Goal: Task Accomplishment & Management: Use online tool/utility

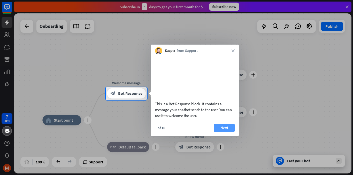
click at [226, 132] on button "Next" at bounding box center [224, 128] width 21 height 8
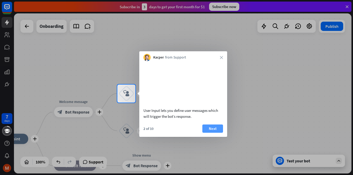
click at [218, 127] on button "Next" at bounding box center [212, 129] width 21 height 8
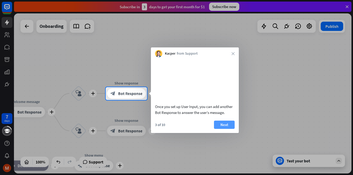
click at [227, 129] on button "Next" at bounding box center [224, 125] width 21 height 8
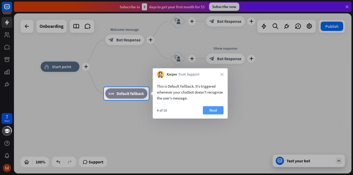
click at [212, 110] on button "Next" at bounding box center [213, 110] width 21 height 8
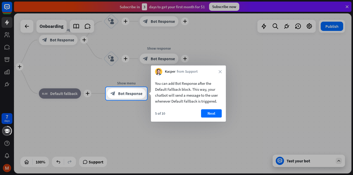
click at [222, 112] on div "5 of 10 Next" at bounding box center [188, 115] width 75 height 12
click at [214, 114] on button "Next" at bounding box center [211, 113] width 21 height 8
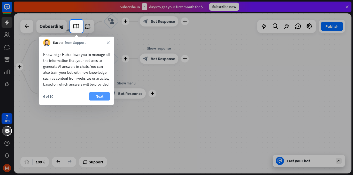
drag, startPoint x: 101, startPoint y: 101, endPoint x: 159, endPoint y: 95, distance: 58.1
click at [101, 101] on button "Next" at bounding box center [99, 96] width 21 height 8
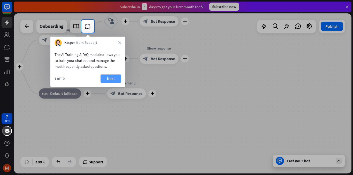
click at [114, 78] on button "Next" at bounding box center [110, 79] width 21 height 8
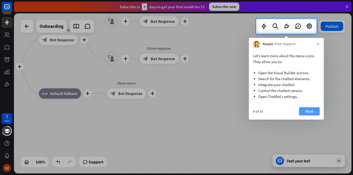
click at [306, 111] on button "Next" at bounding box center [309, 111] width 21 height 8
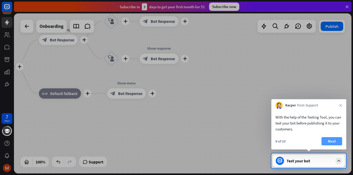
click at [331, 141] on button "Next" at bounding box center [331, 141] width 21 height 8
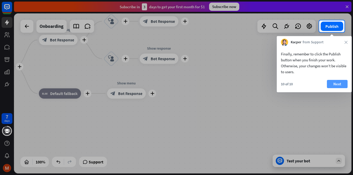
click at [334, 84] on button "Next" at bounding box center [336, 84] width 21 height 8
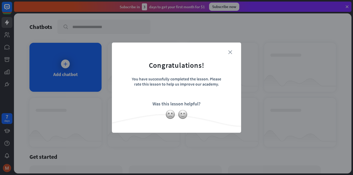
click at [229, 51] on icon "close" at bounding box center [230, 52] width 4 height 4
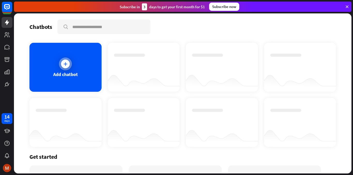
click at [64, 66] on icon at bounding box center [65, 63] width 5 height 5
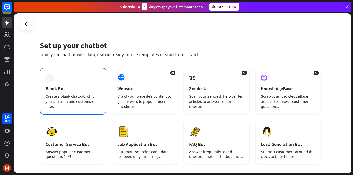
click at [62, 93] on div "plus Blank Bot Create a blank chatbot, which you can train and customize later." at bounding box center [73, 91] width 67 height 47
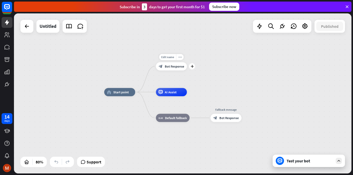
click at [174, 66] on span "Bot Response" at bounding box center [174, 66] width 19 height 4
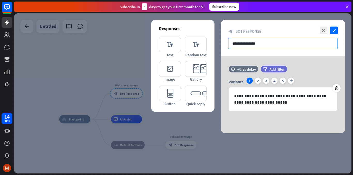
drag, startPoint x: 264, startPoint y: 43, endPoint x: 227, endPoint y: 44, distance: 37.4
click at [227, 44] on div "**********" at bounding box center [283, 38] width 124 height 36
click at [275, 45] on input "**********" at bounding box center [282, 43] width 109 height 11
click at [279, 41] on input "**********" at bounding box center [282, 43] width 109 height 11
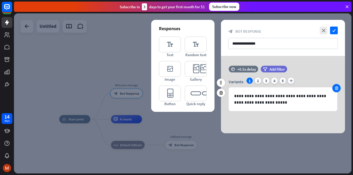
click at [336, 87] on icon at bounding box center [336, 88] width 5 height 5
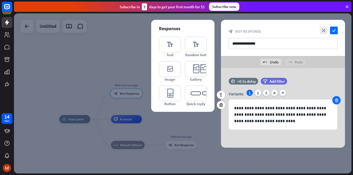
click at [336, 97] on div at bounding box center [336, 100] width 8 height 8
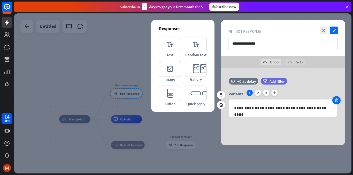
click at [337, 101] on icon at bounding box center [336, 100] width 5 height 5
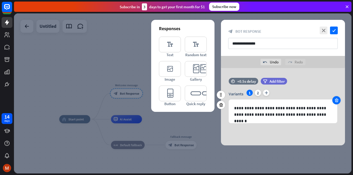
click at [335, 100] on icon at bounding box center [336, 100] width 5 height 5
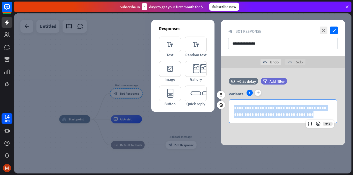
drag, startPoint x: 290, startPoint y: 115, endPoint x: 234, endPoint y: 107, distance: 56.5
click at [234, 107] on p "**********" at bounding box center [283, 111] width 98 height 13
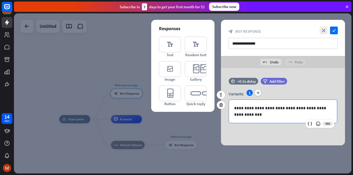
click at [244, 115] on p "**********" at bounding box center [283, 111] width 98 height 13
click at [193, 68] on icon "editor_card" at bounding box center [196, 69] width 22 height 16
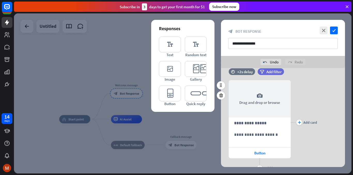
scroll to position [60, 0]
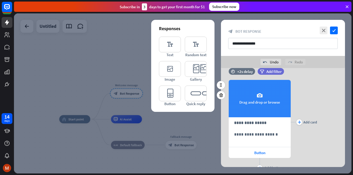
click at [258, 96] on icon "camera" at bounding box center [259, 96] width 6 height 6
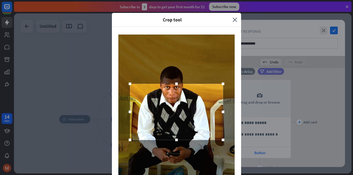
click at [176, 80] on div at bounding box center [176, 84] width 8 height 8
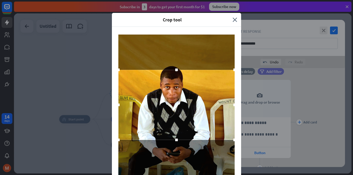
drag, startPoint x: 175, startPoint y: 139, endPoint x: 180, endPoint y: 159, distance: 20.6
click at [176, 175] on html "14 days close Product Help First steps Get started with ChatBot Help Center Fol…" at bounding box center [176, 87] width 353 height 175
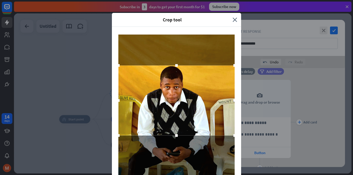
drag, startPoint x: 180, startPoint y: 133, endPoint x: 179, endPoint y: 129, distance: 4.5
click at [179, 129] on div at bounding box center [176, 101] width 116 height 70
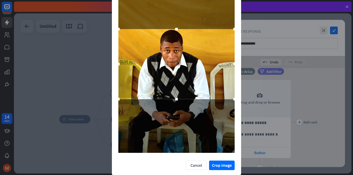
scroll to position [37, 0]
click at [219, 165] on button "Crop image" at bounding box center [222, 166] width 26 height 10
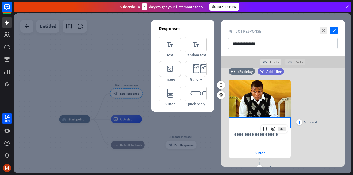
click at [262, 124] on p "**********" at bounding box center [259, 123] width 51 height 6
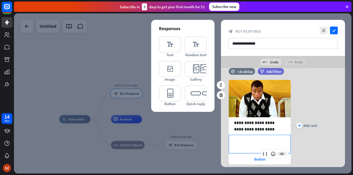
click at [257, 144] on p "**********" at bounding box center [259, 141] width 51 height 6
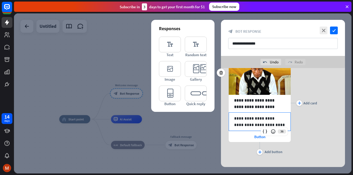
scroll to position [90, 0]
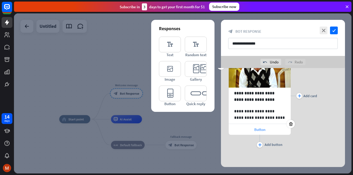
click at [248, 129] on div "Button" at bounding box center [259, 129] width 62 height 11
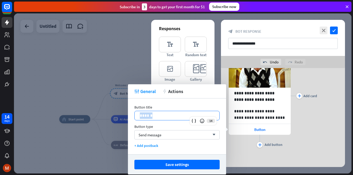
drag, startPoint x: 155, startPoint y: 117, endPoint x: 137, endPoint y: 117, distance: 17.3
click at [137, 117] on div "******" at bounding box center [176, 115] width 85 height 9
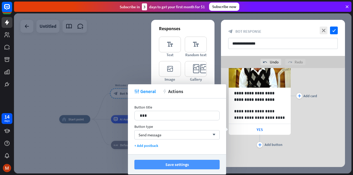
click at [186, 165] on button "Save settings" at bounding box center [176, 165] width 85 height 10
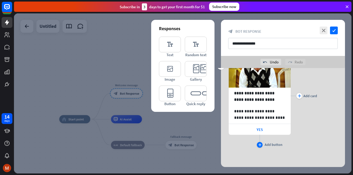
click at [259, 145] on icon "plus" at bounding box center [259, 144] width 3 height 3
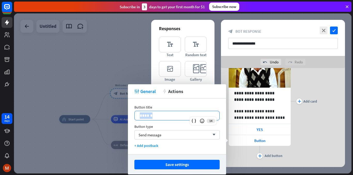
drag, startPoint x: 161, startPoint y: 115, endPoint x: 130, endPoint y: 112, distance: 30.6
click at [130, 112] on div "Button title 14 ****** Button type Send message arrow_down + Add postback" at bounding box center [177, 127] width 98 height 56
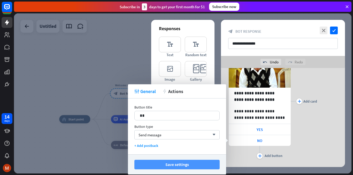
click at [198, 163] on button "Save settings" at bounding box center [176, 165] width 85 height 10
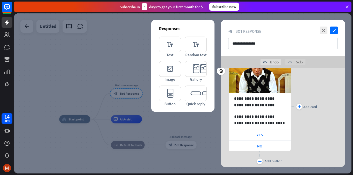
scroll to position [78, 0]
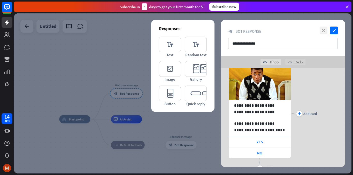
click at [323, 31] on icon "close" at bounding box center [323, 31] width 8 height 8
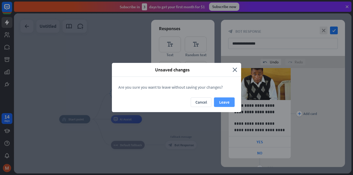
click at [222, 101] on button "Leave" at bounding box center [224, 103] width 21 height 10
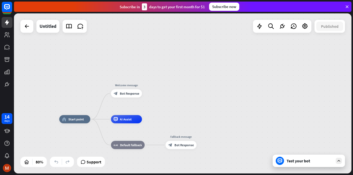
click at [338, 161] on icon at bounding box center [338, 161] width 5 height 5
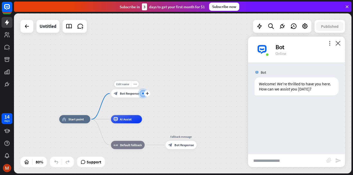
click at [127, 94] on span "Bot Response" at bounding box center [129, 94] width 19 height 4
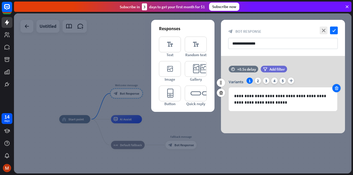
click at [338, 87] on icon at bounding box center [336, 88] width 5 height 5
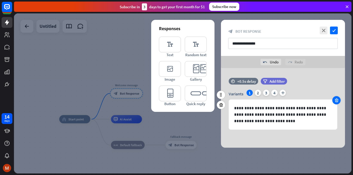
click at [338, 87] on div "time +0.5s delay filter Add filter" at bounding box center [283, 84] width 124 height 12
click at [337, 98] on icon at bounding box center [336, 100] width 5 height 5
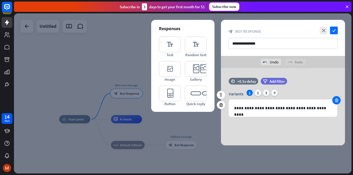
click at [338, 98] on icon at bounding box center [336, 100] width 5 height 5
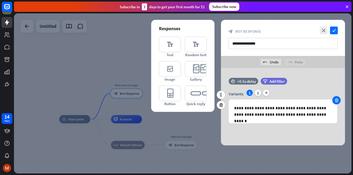
click at [338, 98] on icon at bounding box center [336, 100] width 5 height 5
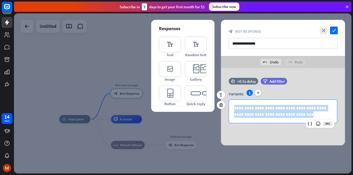
drag, startPoint x: 286, startPoint y: 116, endPoint x: 231, endPoint y: 107, distance: 55.2
click at [231, 107] on div "**********" at bounding box center [283, 111] width 108 height 23
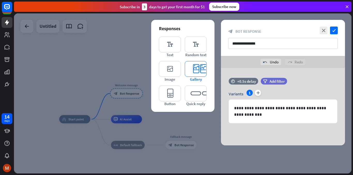
click at [196, 67] on icon "editor_card" at bounding box center [196, 69] width 22 height 16
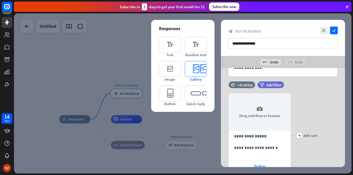
scroll to position [60, 0]
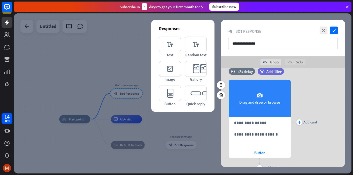
click at [261, 95] on icon "camera" at bounding box center [259, 96] width 6 height 6
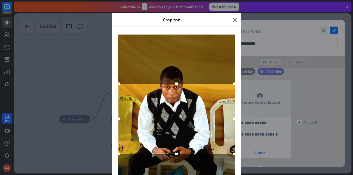
drag, startPoint x: 175, startPoint y: 138, endPoint x: 180, endPoint y: 175, distance: 38.2
click at [180, 175] on html "14 days close Product Help First steps Get started with ChatBot Help Center Fol…" at bounding box center [176, 87] width 353 height 175
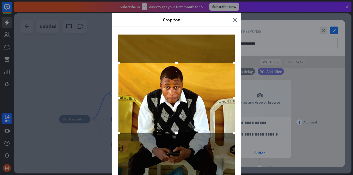
drag, startPoint x: 170, startPoint y: 132, endPoint x: 168, endPoint y: 111, distance: 21.0
click at [168, 111] on div at bounding box center [176, 98] width 116 height 70
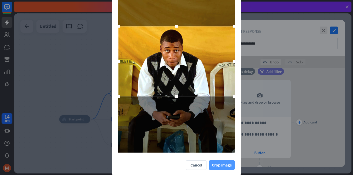
click at [223, 166] on button "Crop image" at bounding box center [222, 166] width 26 height 10
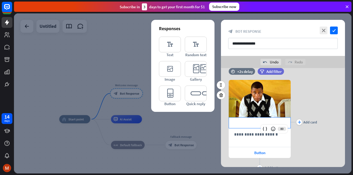
click at [249, 125] on p "**********" at bounding box center [259, 123] width 51 height 6
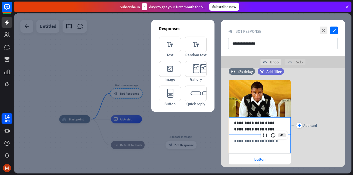
click at [243, 141] on p "**********" at bounding box center [259, 141] width 51 height 6
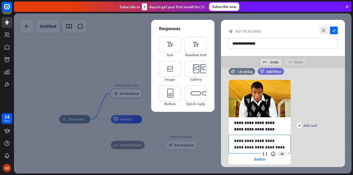
scroll to position [90, 0]
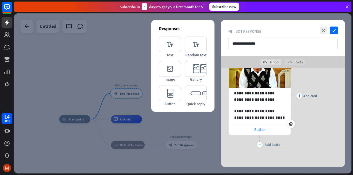
click at [256, 129] on span "Button" at bounding box center [259, 129] width 11 height 5
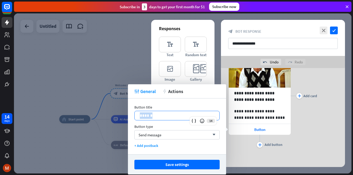
drag, startPoint x: 164, startPoint y: 117, endPoint x: 131, endPoint y: 117, distance: 32.8
click at [131, 117] on div "Button title 14 ****** Button type Send message arrow_down + Add postback" at bounding box center [177, 127] width 98 height 56
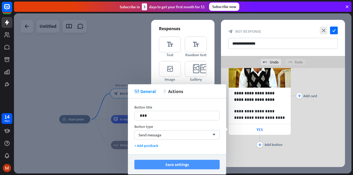
click at [161, 164] on button "Save settings" at bounding box center [176, 165] width 85 height 10
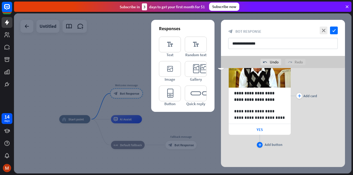
click at [261, 146] on div "plus" at bounding box center [260, 145] width 6 height 6
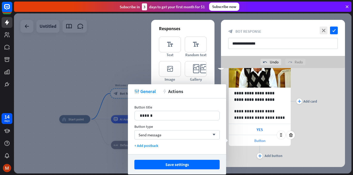
click at [254, 138] on span "Button" at bounding box center [259, 140] width 11 height 5
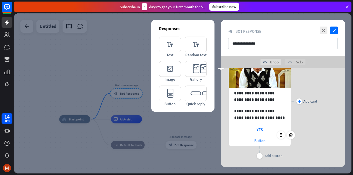
click at [252, 140] on div "Button" at bounding box center [259, 140] width 62 height 11
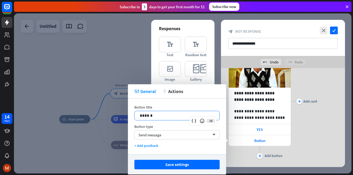
click at [168, 117] on p "******" at bounding box center [177, 116] width 74 height 6
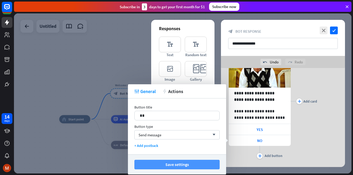
click at [176, 168] on button "Save settings" at bounding box center [176, 165] width 85 height 10
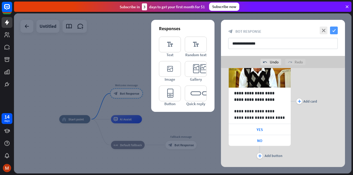
click at [333, 29] on icon "check" at bounding box center [334, 31] width 8 height 8
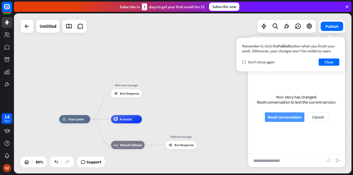
click at [272, 118] on button "Reset conversation" at bounding box center [284, 118] width 39 height 10
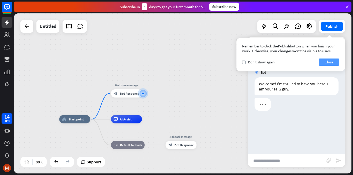
click at [333, 62] on button "Close" at bounding box center [328, 62] width 21 height 7
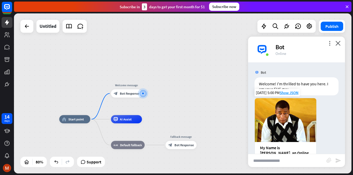
scroll to position [54, 0]
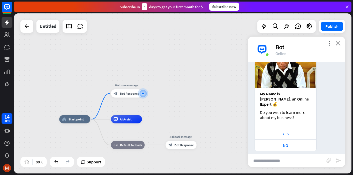
click at [339, 43] on icon "close" at bounding box center [337, 43] width 5 height 5
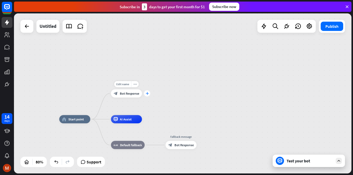
click at [148, 92] on div "plus" at bounding box center [147, 94] width 6 height 6
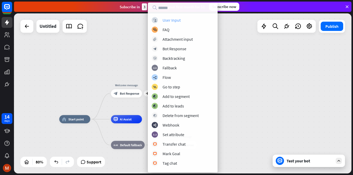
click at [177, 19] on div "User Input" at bounding box center [171, 20] width 18 height 5
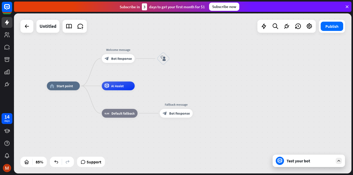
drag, startPoint x: 197, startPoint y: 100, endPoint x: 196, endPoint y: 79, distance: 20.4
click at [196, 79] on div "home_2 Start point Welcome message block_bot_response Bot Response block_user_i…" at bounding box center [182, 93] width 337 height 160
click at [162, 58] on icon "block_user_input" at bounding box center [163, 58] width 5 height 5
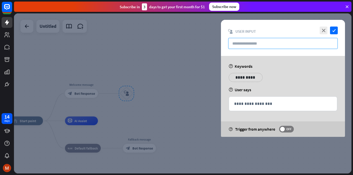
click at [245, 42] on input "text" at bounding box center [282, 43] width 109 height 11
click at [323, 29] on icon "close" at bounding box center [323, 31] width 8 height 8
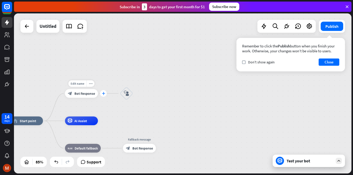
click at [103, 93] on icon "plus" at bounding box center [103, 93] width 3 height 3
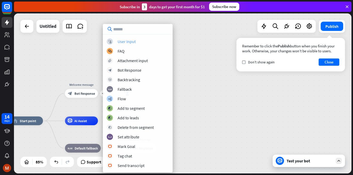
click at [132, 39] on div "User Input" at bounding box center [126, 41] width 18 height 5
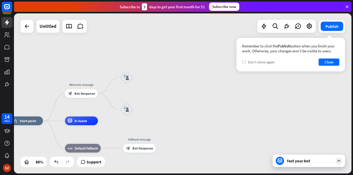
click at [243, 62] on icon "check" at bounding box center [243, 62] width 2 height 2
click at [324, 63] on button "Close" at bounding box center [328, 62] width 21 height 7
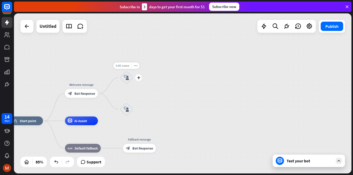
click at [125, 64] on span "Edit name" at bounding box center [122, 65] width 14 height 4
type input "***"
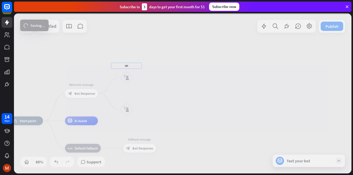
click at [126, 95] on div "home_2 Start point Welcome message block_bot_response Bot Response *** block_us…" at bounding box center [182, 93] width 337 height 160
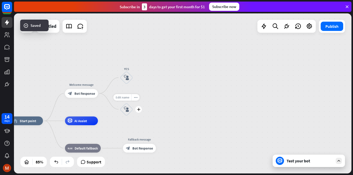
click at [124, 97] on span "Edit name" at bounding box center [122, 97] width 14 height 4
type input "**"
click at [154, 88] on div "home_2 Start point Welcome message block_bot_response Bot Response YES block_us…" at bounding box center [182, 93] width 337 height 160
click at [128, 77] on icon "block_user_input" at bounding box center [126, 77] width 5 height 5
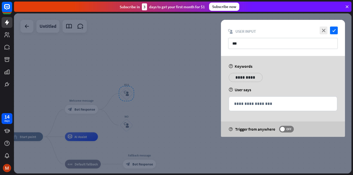
click at [249, 78] on p "**********" at bounding box center [245, 77] width 26 height 6
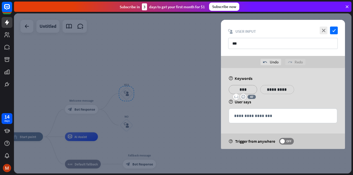
click at [279, 91] on p "**********" at bounding box center [277, 89] width 26 height 6
click at [308, 90] on p "**********" at bounding box center [308, 89] width 26 height 6
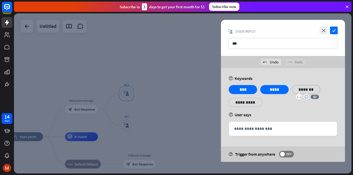
click at [242, 105] on p "**********" at bounding box center [245, 102] width 26 height 6
click at [293, 112] on div "**********" at bounding box center [283, 115] width 124 height 94
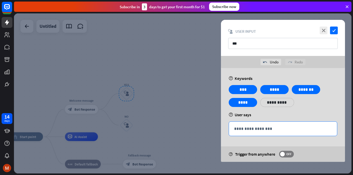
click at [258, 129] on p "**********" at bounding box center [283, 129] width 98 height 6
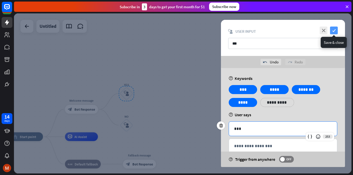
click at [335, 28] on icon "check" at bounding box center [334, 31] width 8 height 8
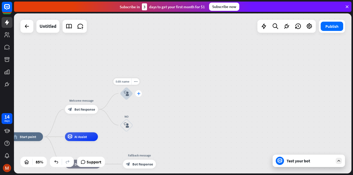
click at [138, 93] on icon "plus" at bounding box center [138, 93] width 3 height 3
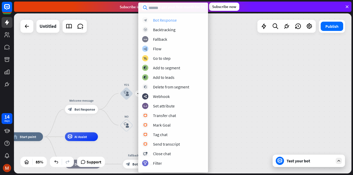
click at [170, 19] on div "Bot Response" at bounding box center [165, 20] width 24 height 5
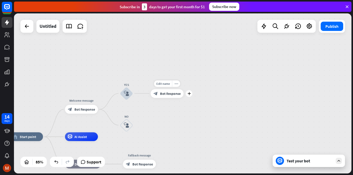
click at [166, 92] on span "Bot Response" at bounding box center [170, 93] width 21 height 4
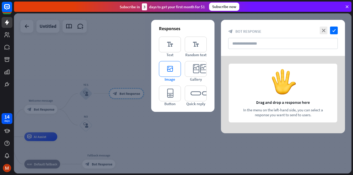
click at [171, 69] on icon "editor_image" at bounding box center [170, 69] width 22 height 16
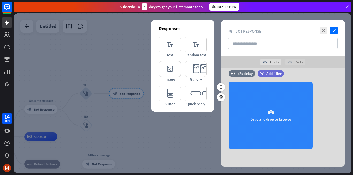
scroll to position [8, 0]
click at [269, 115] on icon "camera" at bounding box center [270, 113] width 6 height 6
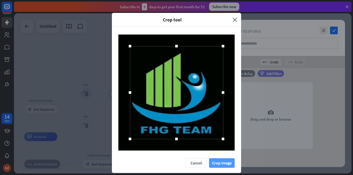
click at [222, 163] on button "Crop image" at bounding box center [222, 163] width 26 height 10
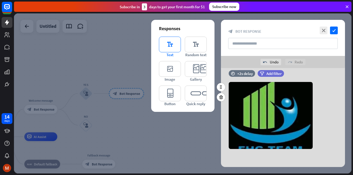
click at [172, 43] on icon "editor_text" at bounding box center [170, 45] width 22 height 16
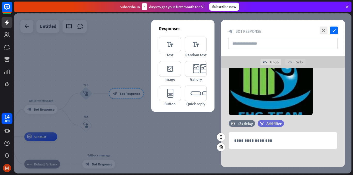
scroll to position [42, 0]
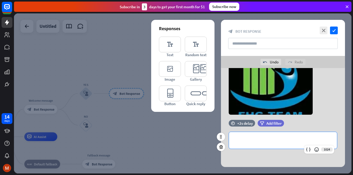
click at [276, 138] on p "**********" at bounding box center [283, 140] width 98 height 6
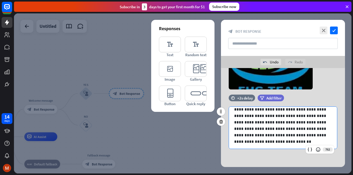
scroll to position [7, 0]
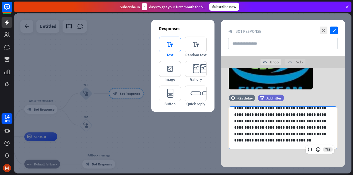
click at [167, 49] on icon "editor_text" at bounding box center [170, 45] width 22 height 16
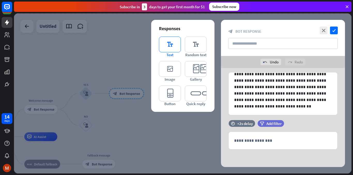
scroll to position [102, 0]
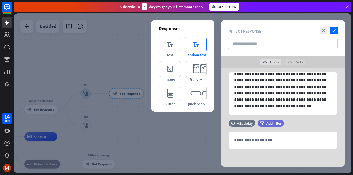
click at [198, 46] on icon "editor_text" at bounding box center [196, 45] width 22 height 16
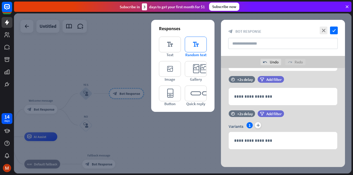
scroll to position [146, 0]
click at [259, 125] on icon "plus" at bounding box center [257, 125] width 6 height 6
click at [264, 124] on icon "plus" at bounding box center [266, 125] width 6 height 6
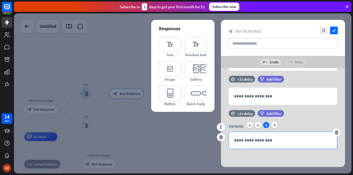
click at [258, 142] on p "**********" at bounding box center [283, 140] width 98 height 6
click at [337, 132] on icon at bounding box center [336, 132] width 5 height 5
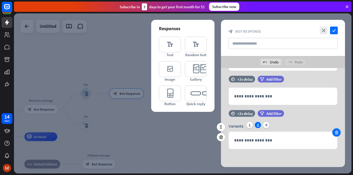
click at [335, 130] on div at bounding box center [336, 133] width 8 height 8
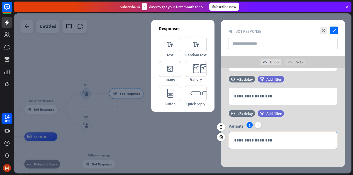
click at [249, 143] on p "**********" at bounding box center [283, 140] width 98 height 6
click at [220, 138] on icon at bounding box center [220, 137] width 5 height 5
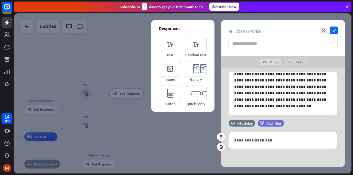
click at [256, 140] on p "**********" at bounding box center [283, 140] width 98 height 6
click at [268, 141] on p "**********" at bounding box center [283, 140] width 98 height 6
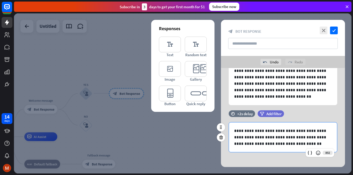
scroll to position [115, 0]
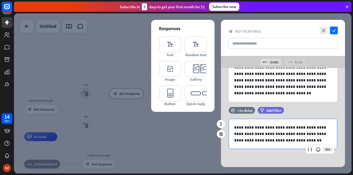
click at [299, 133] on p "**********" at bounding box center [283, 133] width 98 height 19
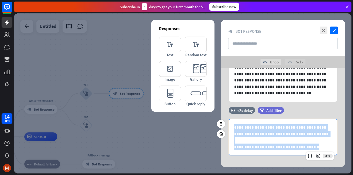
drag, startPoint x: 318, startPoint y: 147, endPoint x: 232, endPoint y: 128, distance: 88.3
click at [232, 127] on div "**********" at bounding box center [283, 137] width 108 height 36
click at [222, 135] on icon at bounding box center [220, 134] width 5 height 5
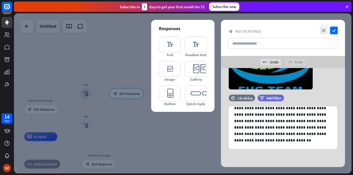
scroll to position [67, 0]
click at [166, 95] on icon "editor_button" at bounding box center [170, 94] width 22 height 16
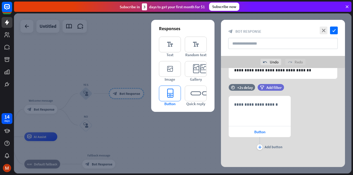
scroll to position [140, 0]
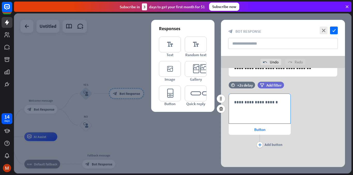
click at [259, 103] on p "**********" at bounding box center [259, 102] width 51 height 6
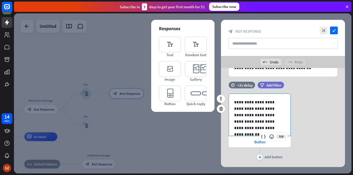
scroll to position [3, 0]
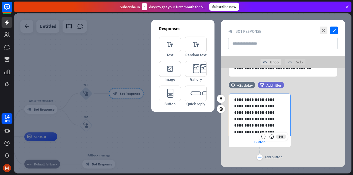
click at [278, 120] on p "**********" at bounding box center [257, 116] width 47 height 39
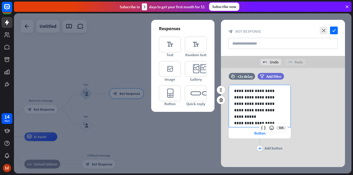
scroll to position [152, 0]
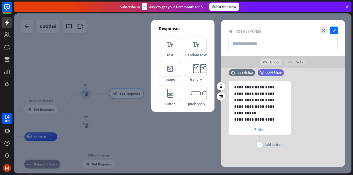
click at [247, 128] on div "Button" at bounding box center [259, 129] width 62 height 11
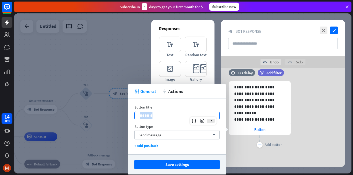
drag, startPoint x: 157, startPoint y: 116, endPoint x: 134, endPoint y: 118, distance: 22.7
click at [134, 118] on div "******" at bounding box center [176, 115] width 85 height 9
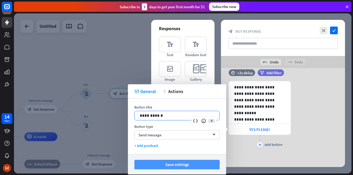
click at [190, 162] on button "Save settings" at bounding box center [176, 165] width 85 height 10
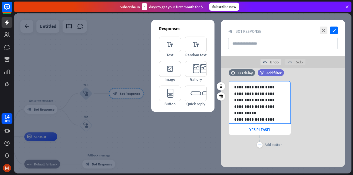
click at [284, 118] on div "**********" at bounding box center [259, 106] width 61 height 55
click at [279, 110] on p "**********" at bounding box center [257, 97] width 47 height 26
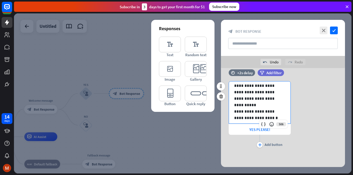
scroll to position [13, 0]
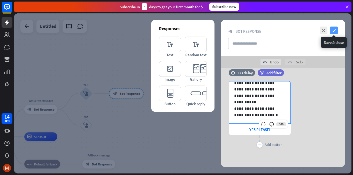
click at [333, 30] on icon "check" at bounding box center [334, 31] width 8 height 8
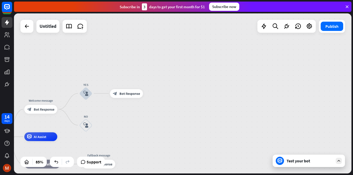
click at [338, 161] on icon at bounding box center [338, 161] width 5 height 5
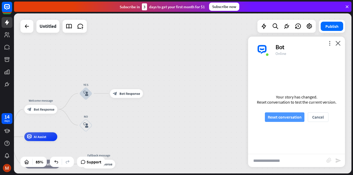
click at [279, 118] on button "Reset conversation" at bounding box center [284, 118] width 39 height 10
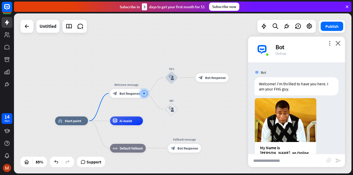
scroll to position [54, 0]
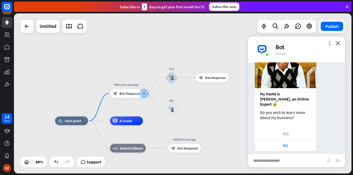
click at [289, 132] on div "YES" at bounding box center [285, 134] width 56 height 5
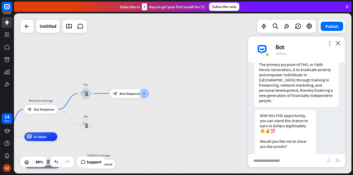
scroll to position [280, 0]
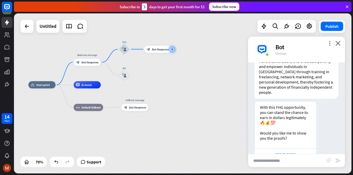
drag, startPoint x: 175, startPoint y: 95, endPoint x: 201, endPoint y: 51, distance: 51.0
click at [201, 51] on div "home_2 Start point Welcome message block_bot_response Bot Response YES block_us…" at bounding box center [182, 93] width 337 height 160
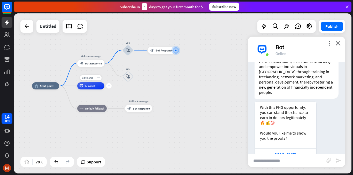
click at [109, 85] on icon "plus" at bounding box center [108, 86] width 3 height 3
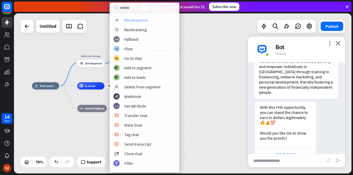
click at [134, 20] on div "Bot Response" at bounding box center [136, 20] width 24 height 5
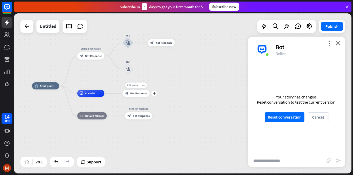
click at [133, 85] on span "Edit name" at bounding box center [132, 85] width 11 height 3
type input "*****"
click at [187, 84] on div "home_2 Start point Welcome message block_bot_response Bot Response YES block_us…" at bounding box center [182, 93] width 337 height 160
click at [135, 93] on span "Bot Response" at bounding box center [138, 94] width 17 height 4
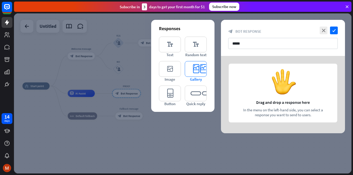
click at [198, 67] on icon "editor_card" at bounding box center [196, 69] width 22 height 16
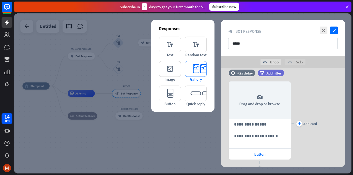
scroll to position [10, 0]
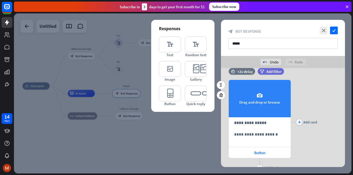
click at [259, 98] on icon "camera" at bounding box center [259, 96] width 6 height 6
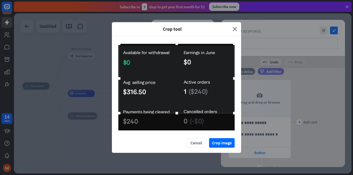
drag, startPoint x: 188, startPoint y: 88, endPoint x: 188, endPoint y: 76, distance: 11.9
click at [188, 76] on div at bounding box center [176, 78] width 115 height 69
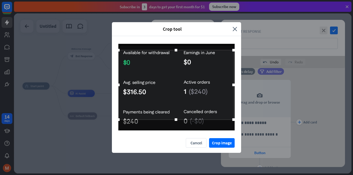
drag, startPoint x: 191, startPoint y: 81, endPoint x: 180, endPoint y: 87, distance: 12.6
click at [180, 87] on div at bounding box center [175, 84] width 115 height 69
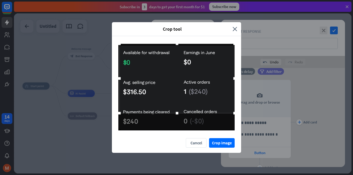
click at [194, 80] on div at bounding box center [176, 78] width 115 height 69
click at [228, 142] on button "Crop image" at bounding box center [222, 143] width 26 height 10
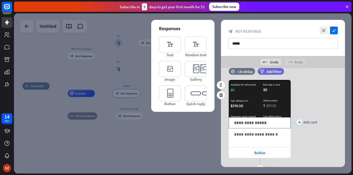
click at [257, 124] on p "**********" at bounding box center [259, 123] width 51 height 6
click at [243, 124] on p "**********" at bounding box center [259, 123] width 51 height 6
click at [247, 132] on p "**********" at bounding box center [259, 134] width 51 height 6
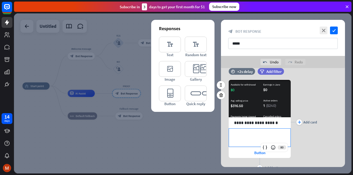
click at [241, 135] on p "**********" at bounding box center [259, 134] width 51 height 6
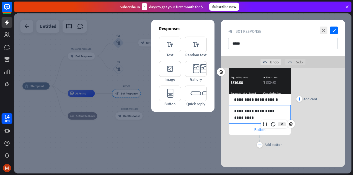
click at [252, 130] on div "Button" at bounding box center [259, 129] width 62 height 11
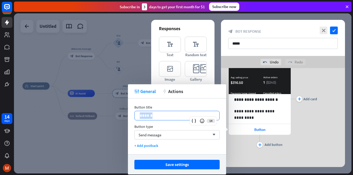
drag, startPoint x: 150, startPoint y: 116, endPoint x: 132, endPoint y: 115, distance: 18.6
click at [131, 116] on div "Button title 14 ****** Button type Send message arrow_down + Add postback" at bounding box center [177, 127] width 98 height 56
click at [174, 165] on button "Save settings" at bounding box center [176, 165] width 85 height 10
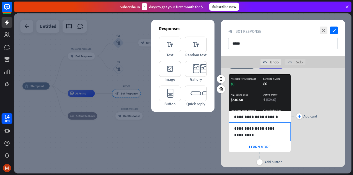
scroll to position [7, 0]
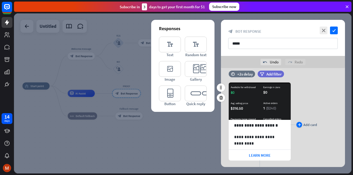
click at [299, 124] on icon "plus" at bounding box center [298, 124] width 3 height 3
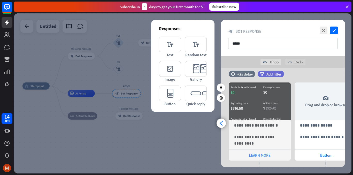
scroll to position [0, 43]
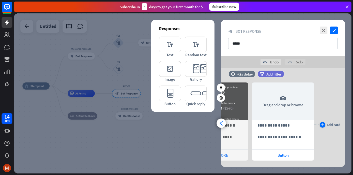
click at [321, 124] on icon "plus" at bounding box center [322, 124] width 3 height 3
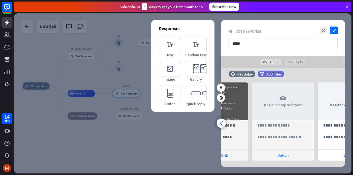
scroll to position [0, 108]
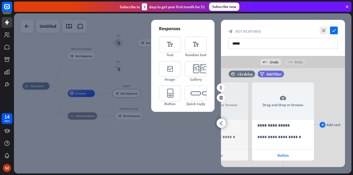
click at [323, 124] on icon "plus" at bounding box center [322, 124] width 3 height 3
click at [323, 123] on icon "plus" at bounding box center [322, 124] width 3 height 3
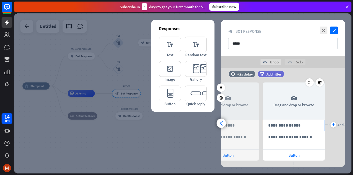
scroll to position [0, 240]
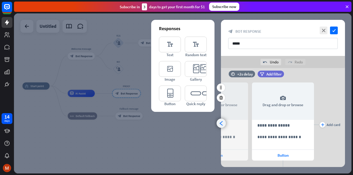
click at [221, 123] on icon "arrowhead_left" at bounding box center [221, 123] width 5 height 5
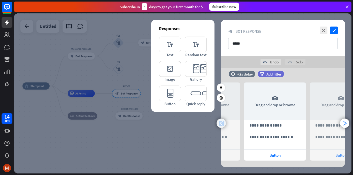
click at [221, 123] on icon "arrowhead_left" at bounding box center [221, 123] width 5 height 5
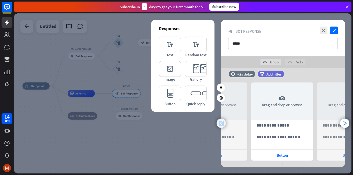
click at [221, 123] on icon "arrowhead_left" at bounding box center [221, 123] width 5 height 5
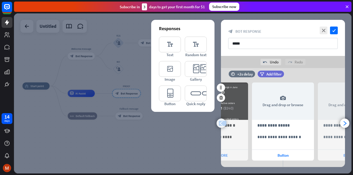
scroll to position [0, 43]
click at [218, 121] on div "arrowhead_left" at bounding box center [220, 123] width 9 height 9
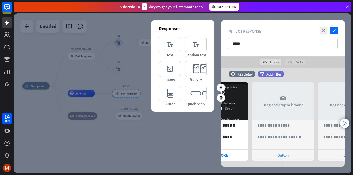
scroll to position [0, 0]
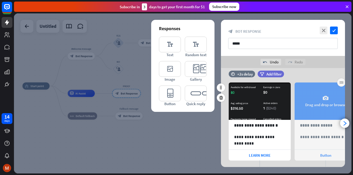
click at [323, 100] on icon "camera" at bounding box center [325, 98] width 6 height 6
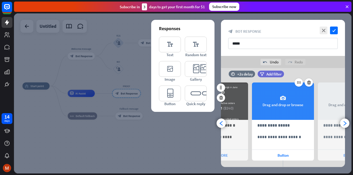
scroll to position [0, 43]
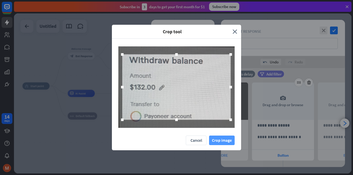
click at [220, 142] on button "Crop image" at bounding box center [222, 141] width 26 height 10
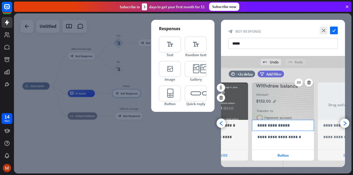
click at [283, 124] on p "**********" at bounding box center [282, 125] width 51 height 6
click at [278, 141] on div "**********" at bounding box center [282, 140] width 61 height 18
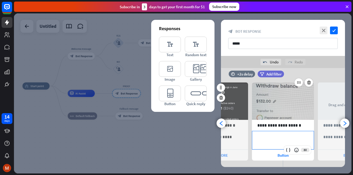
click at [274, 141] on div "**********" at bounding box center [282, 140] width 61 height 18
click at [276, 155] on div "Button" at bounding box center [283, 155] width 62 height 11
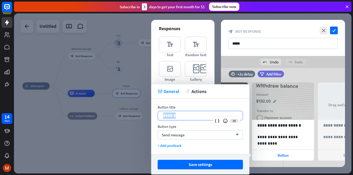
drag, startPoint x: 170, startPoint y: 116, endPoint x: 167, endPoint y: 104, distance: 12.8
click at [159, 116] on div "******" at bounding box center [200, 115] width 85 height 9
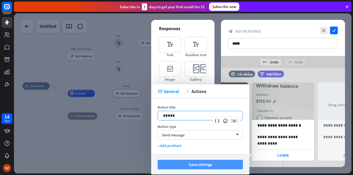
click at [197, 164] on button "Save settings" at bounding box center [199, 165] width 85 height 10
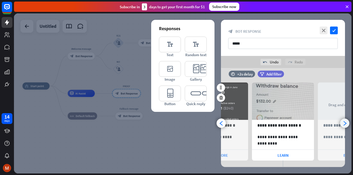
click at [343, 124] on icon "arrowhead_right" at bounding box center [344, 123] width 5 height 5
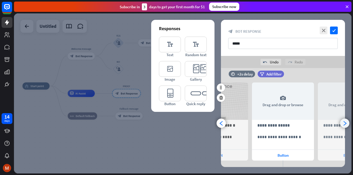
click at [343, 124] on icon "arrowhead_right" at bounding box center [344, 123] width 5 height 5
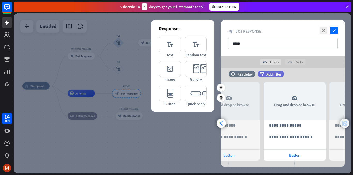
click at [343, 124] on icon "arrowhead_right" at bounding box center [344, 123] width 5 height 5
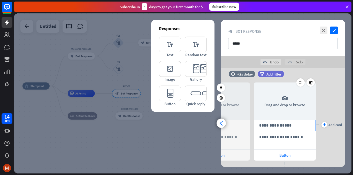
scroll to position [0, 240]
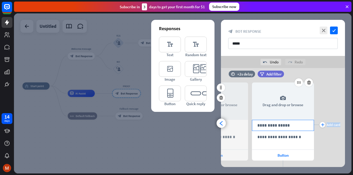
click at [343, 124] on div "**********" at bounding box center [283, 125] width 124 height 100
click at [306, 82] on icon at bounding box center [308, 82] width 5 height 5
click at [308, 82] on icon at bounding box center [308, 82] width 5 height 5
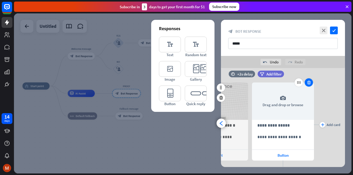
click at [309, 84] on icon at bounding box center [308, 82] width 5 height 5
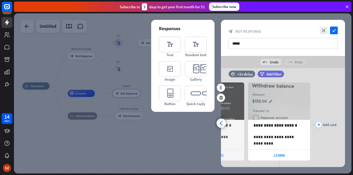
scroll to position [0, 43]
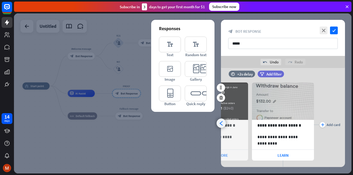
click at [220, 123] on icon "arrowhead_left" at bounding box center [221, 123] width 5 height 5
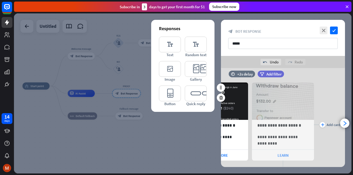
scroll to position [0, 0]
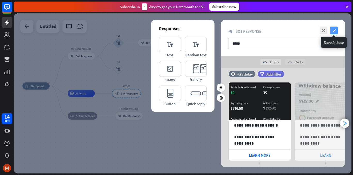
click at [332, 28] on icon "check" at bounding box center [334, 31] width 8 height 8
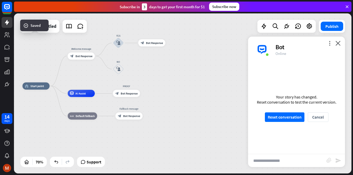
scroll to position [276, 0]
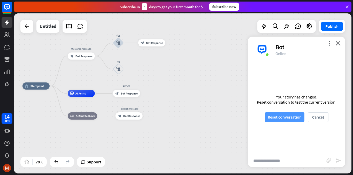
click at [285, 119] on button "Reset conversation" at bounding box center [284, 118] width 39 height 10
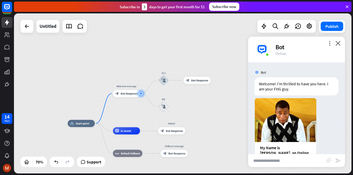
scroll to position [54, 0]
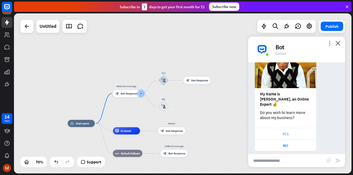
click at [287, 132] on div "YES" at bounding box center [285, 134] width 56 height 5
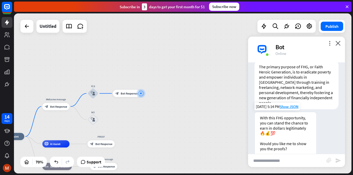
scroll to position [280, 0]
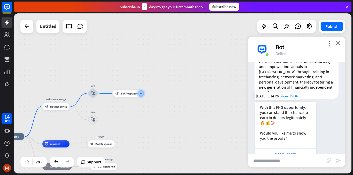
click at [285, 152] on div "YES PLEASE!" at bounding box center [285, 154] width 56 height 5
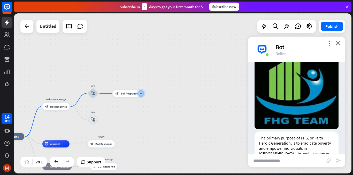
scroll to position [428, 0]
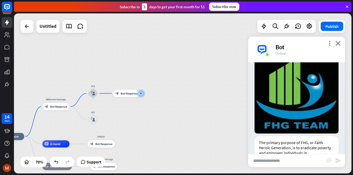
drag, startPoint x: 337, startPoint y: 44, endPoint x: 334, endPoint y: 45, distance: 3.5
click at [338, 44] on icon "close" at bounding box center [337, 43] width 5 height 5
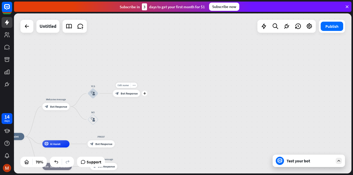
click at [126, 94] on span "Bot Response" at bounding box center [129, 94] width 17 height 4
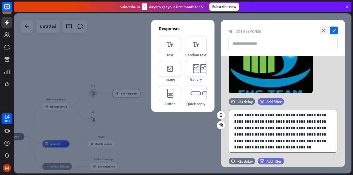
scroll to position [7, 0]
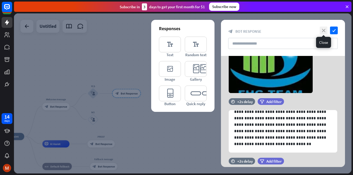
click at [325, 31] on icon "close" at bounding box center [323, 31] width 8 height 8
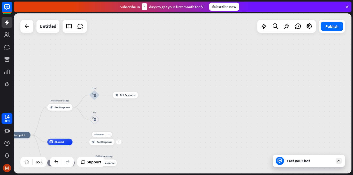
click at [102, 146] on div "Edit name more_horiz plus block_bot_response Bot Response" at bounding box center [101, 142] width 25 height 7
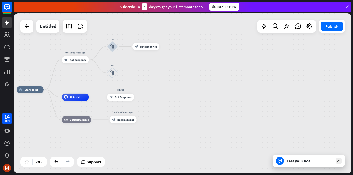
drag, startPoint x: 133, startPoint y: 114, endPoint x: 156, endPoint y: 86, distance: 35.9
click at [156, 86] on div "home_2 Start point Welcome message block_bot_response Bot Response YES block_us…" at bounding box center [182, 93] width 337 height 160
click at [117, 97] on span "Bot Response" at bounding box center [123, 97] width 17 height 4
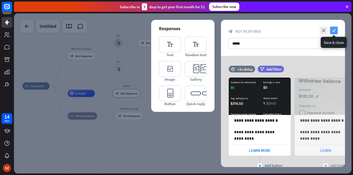
click at [333, 30] on icon "check" at bounding box center [334, 31] width 8 height 8
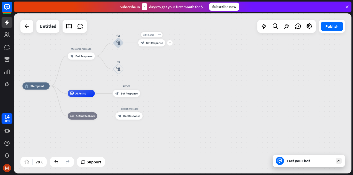
click at [149, 42] on span "Bot Response" at bounding box center [154, 43] width 17 height 4
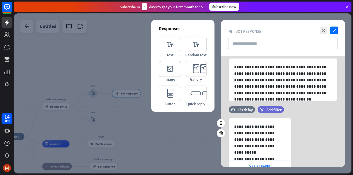
scroll to position [140, 0]
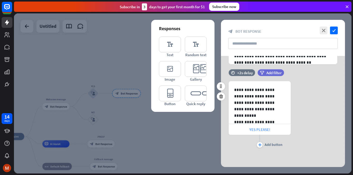
click at [262, 130] on span "YES PLEASE!" at bounding box center [259, 129] width 21 height 5
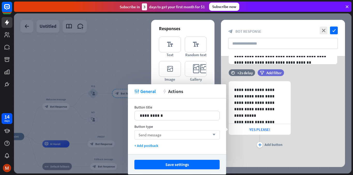
click at [174, 135] on div "Send message arrow_down" at bounding box center [176, 134] width 85 height 9
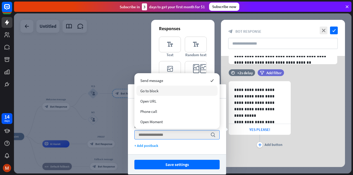
click at [154, 91] on span "Go to block" at bounding box center [149, 91] width 18 height 5
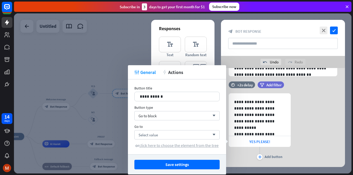
click at [180, 146] on span "click here to choose the element from the tree" at bounding box center [178, 145] width 79 height 5
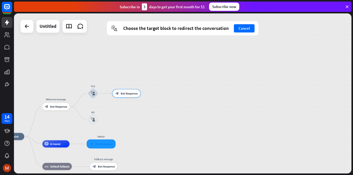
click at [103, 144] on div at bounding box center [100, 144] width 29 height 9
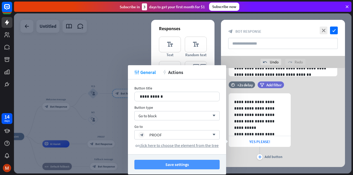
click at [176, 164] on button "Save settings" at bounding box center [176, 165] width 85 height 10
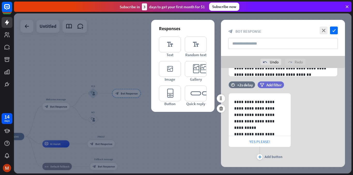
click at [257, 142] on span "YES PLEASE!" at bounding box center [259, 141] width 21 height 5
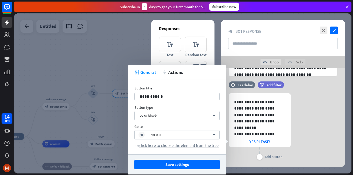
click at [196, 164] on button "Save settings" at bounding box center [176, 165] width 85 height 10
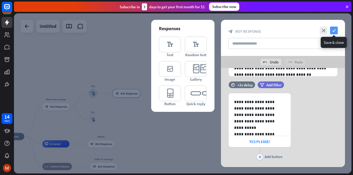
click at [333, 30] on icon "check" at bounding box center [334, 31] width 8 height 8
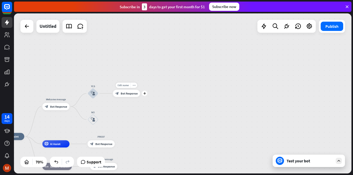
click at [126, 93] on span "Bot Response" at bounding box center [129, 94] width 17 height 4
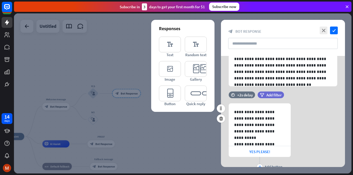
scroll to position [140, 0]
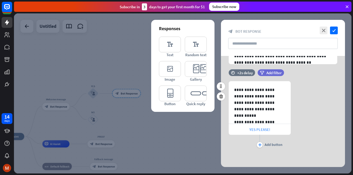
click at [251, 129] on span "YES PLEASE!" at bounding box center [259, 129] width 21 height 5
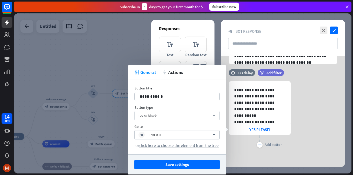
click at [159, 114] on div "Go to block arrow_down" at bounding box center [176, 115] width 85 height 9
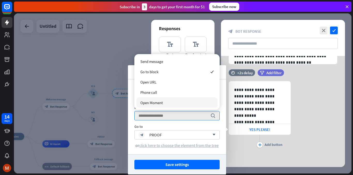
click at [174, 146] on span "click here to choose the element from the tree" at bounding box center [178, 145] width 79 height 5
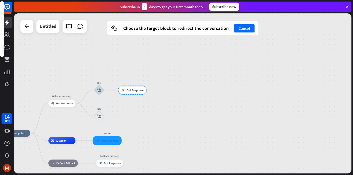
click at [105, 141] on div at bounding box center [107, 140] width 29 height 9
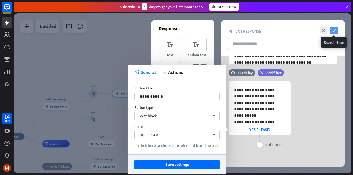
click at [334, 29] on icon "check" at bounding box center [334, 31] width 8 height 8
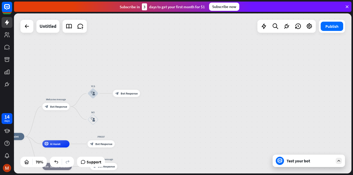
click at [339, 161] on icon at bounding box center [338, 161] width 5 height 5
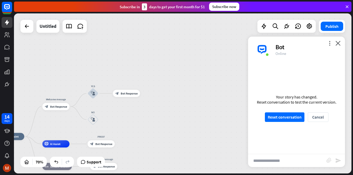
scroll to position [424, 0]
click at [280, 119] on button "Reset conversation" at bounding box center [284, 118] width 39 height 10
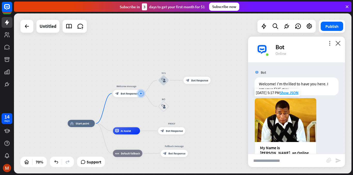
scroll to position [54, 0]
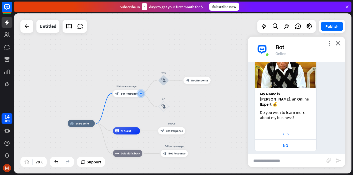
click at [289, 132] on div "YES" at bounding box center [285, 134] width 56 height 5
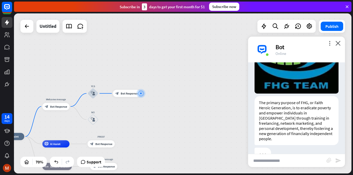
scroll to position [234, 0]
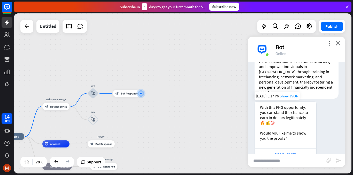
click at [291, 152] on div "YES PLEASE!" at bounding box center [285, 154] width 56 height 5
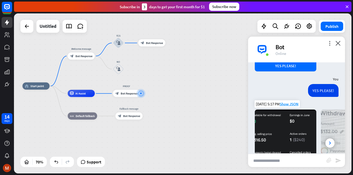
scroll to position [403, 0]
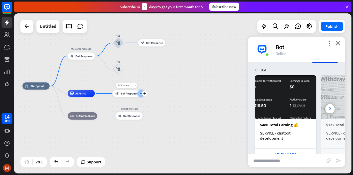
click at [124, 94] on span "Bot Response" at bounding box center [129, 94] width 17 height 4
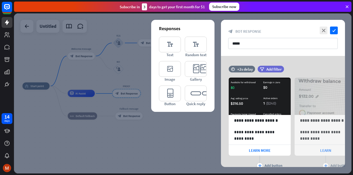
click at [159, 152] on div at bounding box center [182, 93] width 337 height 160
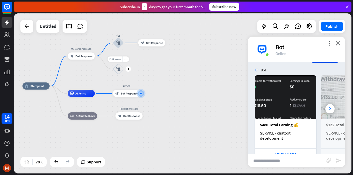
scroll to position [399, 0]
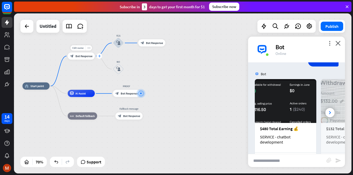
click at [98, 56] on icon "plus" at bounding box center [99, 56] width 3 height 3
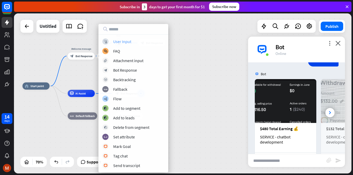
click at [124, 41] on div "User Input" at bounding box center [122, 41] width 18 height 5
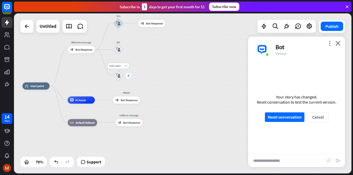
click at [130, 77] on div "plus" at bounding box center [127, 75] width 5 height 5
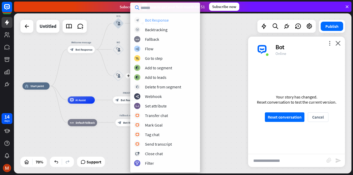
click at [157, 20] on div "Bot Response" at bounding box center [157, 20] width 24 height 5
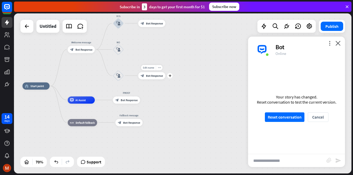
click at [153, 78] on div "block_bot_response Bot Response" at bounding box center [151, 75] width 27 height 7
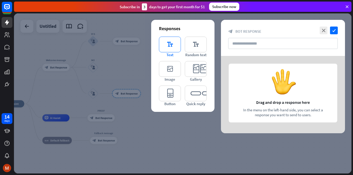
click at [168, 49] on icon "editor_text" at bounding box center [170, 45] width 22 height 16
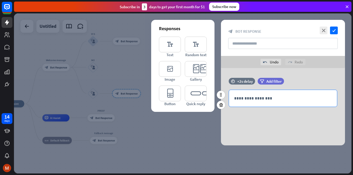
click at [261, 99] on p "**********" at bounding box center [283, 98] width 98 height 6
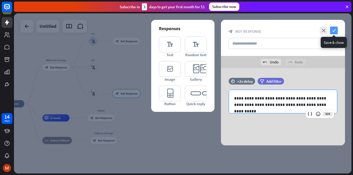
click at [333, 30] on icon "check" at bounding box center [334, 31] width 8 height 8
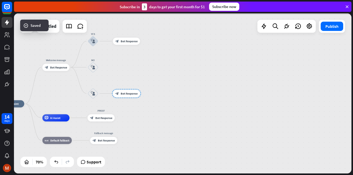
scroll to position [395, 0]
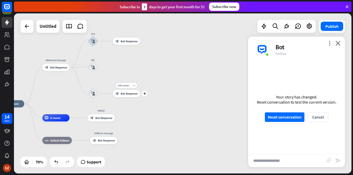
click at [124, 93] on span "Bot Response" at bounding box center [129, 94] width 17 height 4
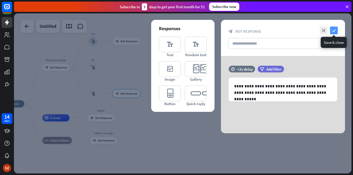
click at [332, 28] on icon "check" at bounding box center [334, 31] width 8 height 8
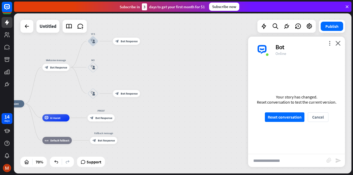
scroll to position [391, 0]
click at [279, 113] on button "Reset conversation" at bounding box center [284, 118] width 39 height 10
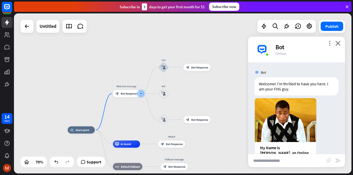
scroll to position [54, 0]
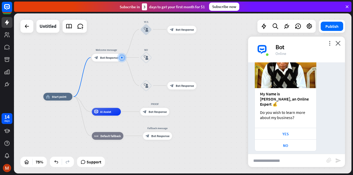
drag, startPoint x: 222, startPoint y: 117, endPoint x: 207, endPoint y: 81, distance: 39.1
click at [207, 81] on div "home_2 Start point Welcome message block_bot_response Bot Response YES block_us…" at bounding box center [182, 93] width 337 height 160
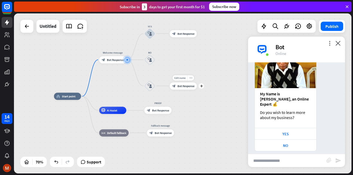
click at [184, 86] on span "Bot Response" at bounding box center [185, 86] width 17 height 4
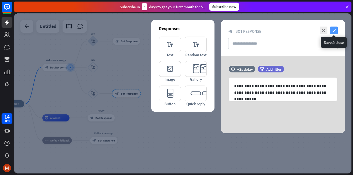
click at [336, 30] on icon "check" at bounding box center [334, 31] width 8 height 8
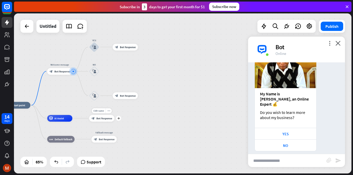
click at [107, 118] on span "Bot Response" at bounding box center [104, 118] width 16 height 3
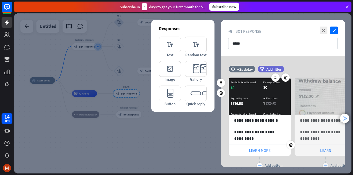
click at [265, 151] on span "LEARN MORE" at bounding box center [260, 150] width 22 height 5
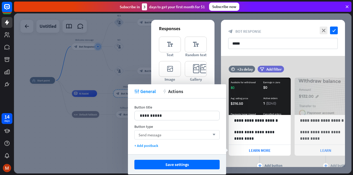
click at [196, 135] on div "Send message arrow_down" at bounding box center [176, 134] width 85 height 9
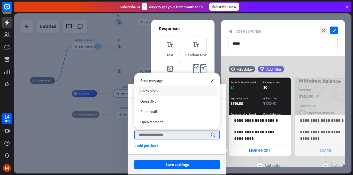
click at [164, 91] on div "Go to block" at bounding box center [176, 91] width 81 height 10
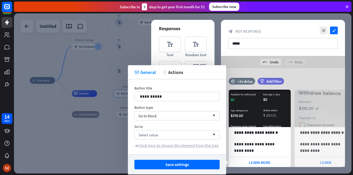
click at [180, 144] on span "click here to choose the element from the tree" at bounding box center [178, 145] width 79 height 5
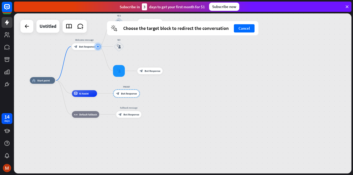
click at [124, 73] on div at bounding box center [119, 71] width 12 height 12
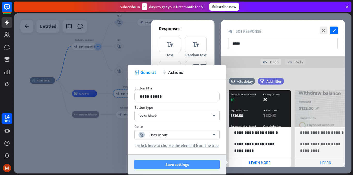
click at [190, 165] on button "Save settings" at bounding box center [176, 165] width 85 height 10
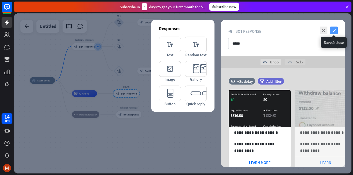
click at [332, 29] on icon "check" at bounding box center [334, 31] width 8 height 8
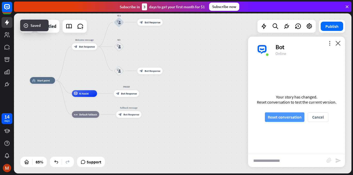
click at [281, 117] on button "Reset conversation" at bounding box center [284, 118] width 39 height 10
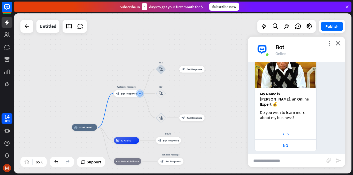
scroll to position [54, 0]
